Goal: Communication & Community: Answer question/provide support

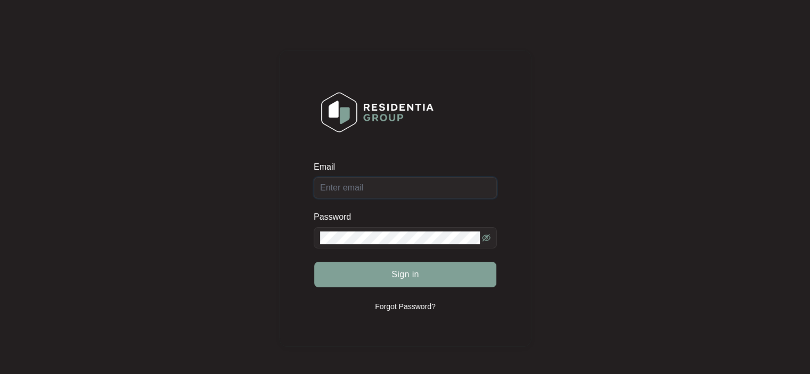
type input "[EMAIL_ADDRESS][DOMAIN_NAME]"
click at [407, 279] on div "Sign in" at bounding box center [405, 275] width 183 height 27
click at [418, 271] on span "Sign in" at bounding box center [406, 274] width 28 height 13
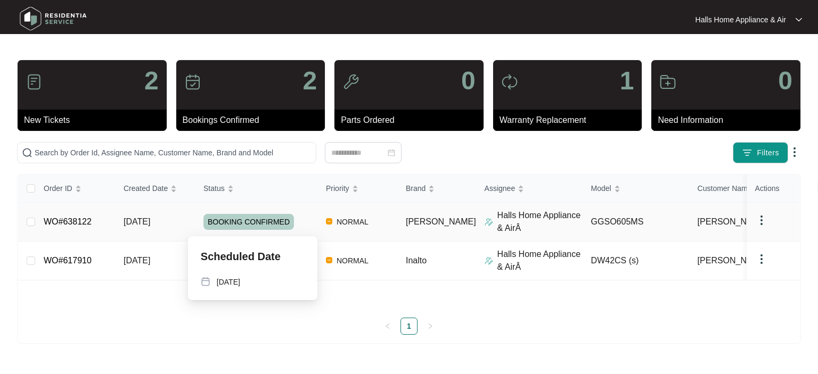
click at [271, 219] on span "BOOKING CONFIRMED" at bounding box center [248, 222] width 91 height 16
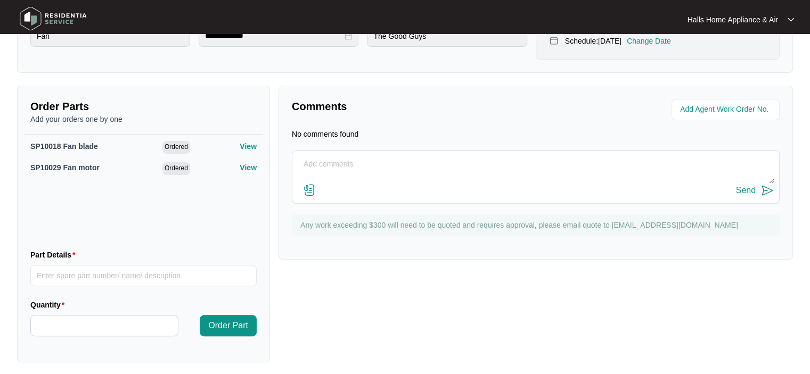
scroll to position [333, 0]
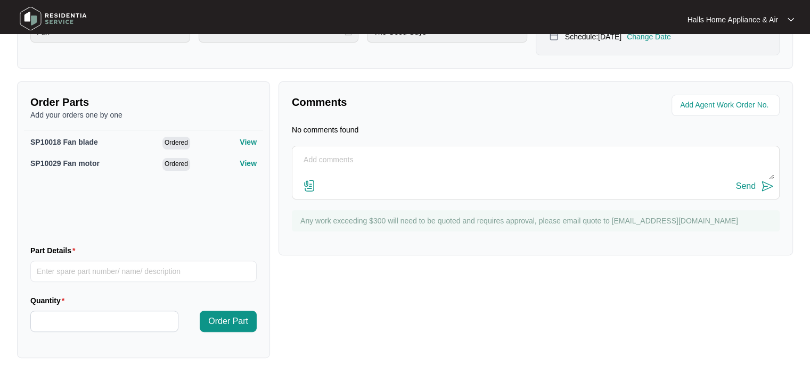
click at [300, 158] on textarea at bounding box center [536, 166] width 476 height 28
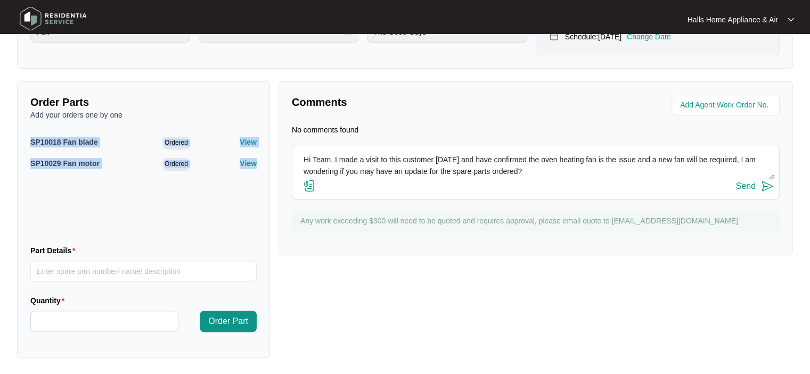
drag, startPoint x: 28, startPoint y: 140, endPoint x: 252, endPoint y: 167, distance: 225.4
click at [252, 167] on div "SP10018 Fan blade Ordered View SP10029 Fan motor Ordered View" at bounding box center [143, 183] width 239 height 107
copy div "SP10018 Fan blade Ordered View SP10029 Fan motor Ordered View"
click at [533, 170] on textarea "Hi Team, I made a visit to this customer [DATE] and have confirmed the oven hea…" at bounding box center [536, 166] width 476 height 28
paste textarea "SP10018 Fan blade Ordered View SP10029 Fan motor Ordered View"
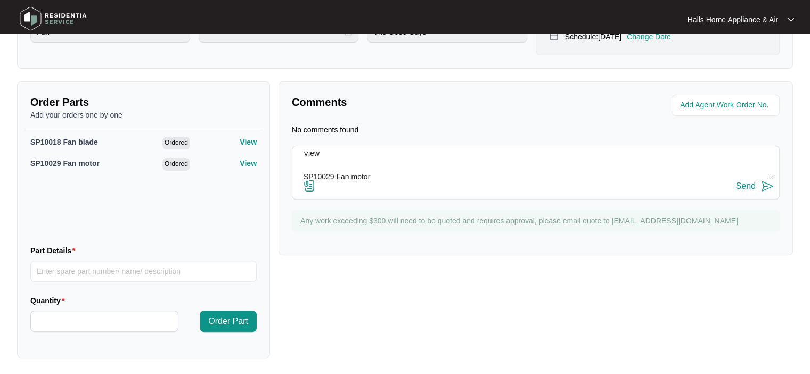
scroll to position [0, 0]
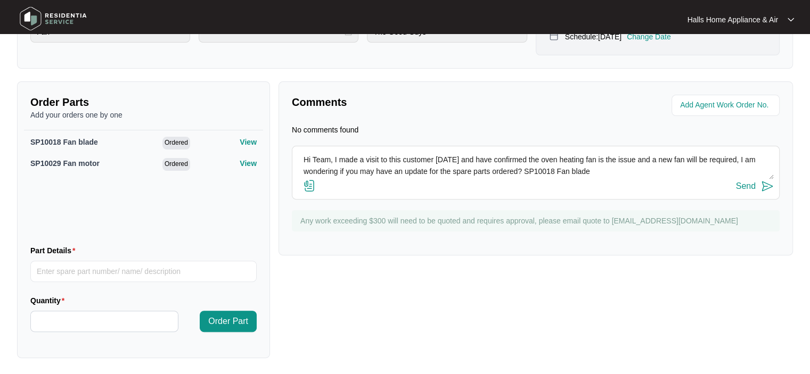
click at [632, 168] on textarea "Hi Team, I made a visit to this customer [DATE] and have confirmed the oven hea…" at bounding box center [536, 166] width 476 height 28
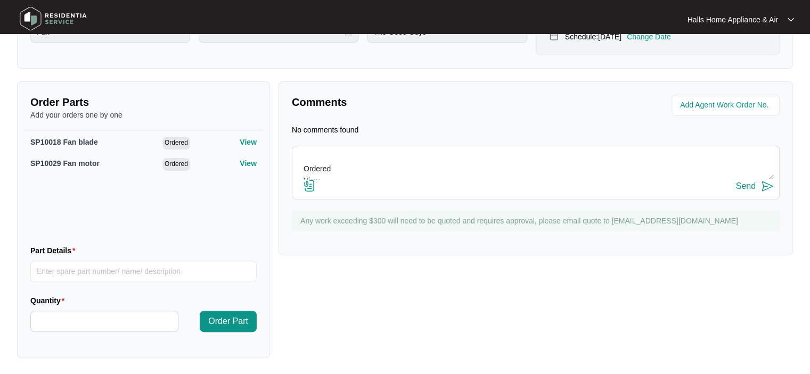
scroll to position [15, 0]
click at [525, 156] on textarea "Hi Team, I made a visit to this customer [DATE] and have confirmed the oven hea…" at bounding box center [536, 166] width 476 height 28
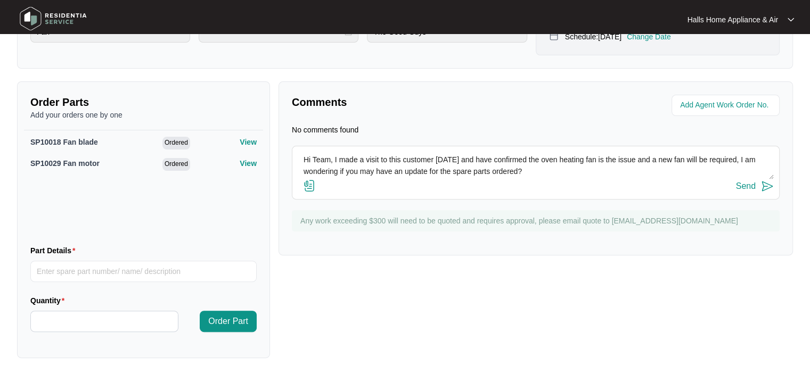
click at [520, 159] on textarea "Hi Team, I made a visit to this customer [DATE] and have confirmed the oven hea…" at bounding box center [536, 166] width 476 height 28
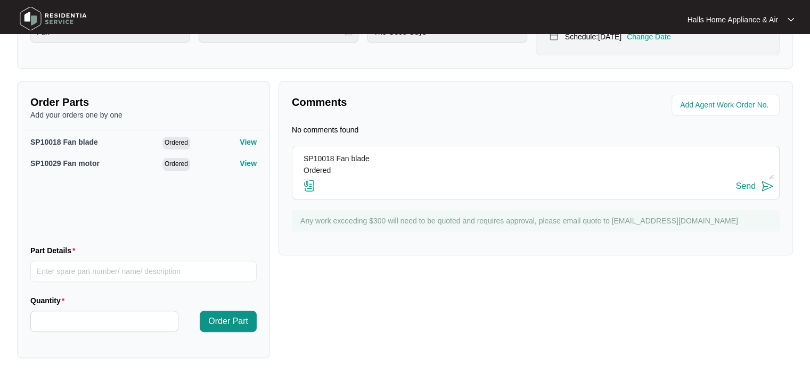
scroll to position [82, 0]
drag, startPoint x: 305, startPoint y: 158, endPoint x: 435, endPoint y: 178, distance: 132.1
click at [435, 178] on div "Hi Team, I made a visit to this customer [DATE] and have confirmed the oven hea…" at bounding box center [536, 173] width 488 height 54
type textarea "Hi Team, I made a visit to this customer [DATE] and have confirmed the oven hea…"
click at [745, 184] on div "Send" at bounding box center [746, 187] width 20 height 10
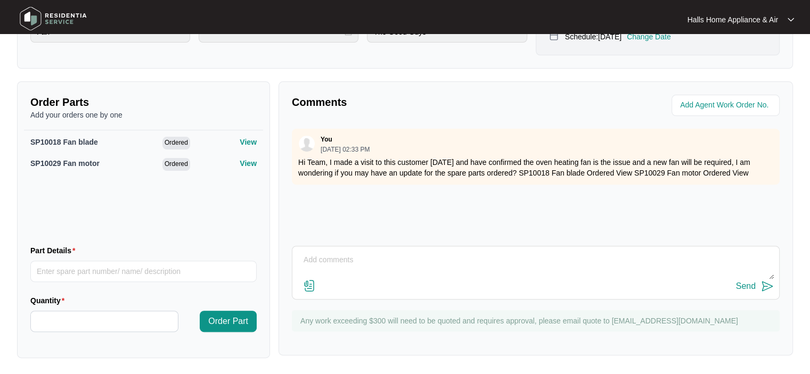
scroll to position [0, 0]
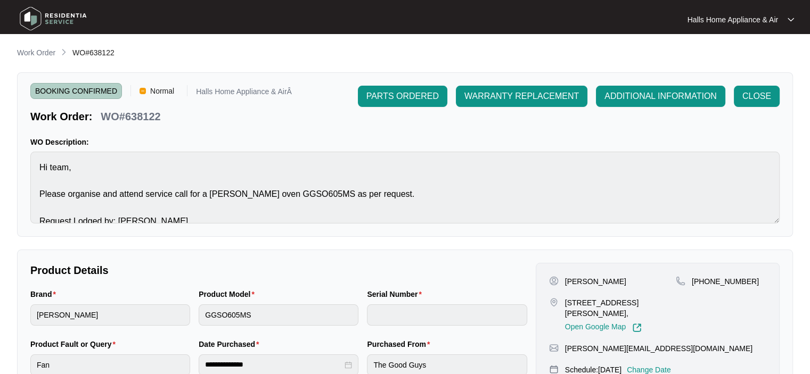
click at [127, 115] on p "WO#638122" at bounding box center [131, 116] width 60 height 15
